Goal: Task Accomplishment & Management: Manage account settings

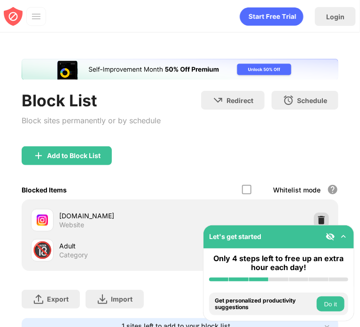
click at [317, 216] on img at bounding box center [321, 220] width 9 height 9
